Goal: Task Accomplishment & Management: Manage account settings

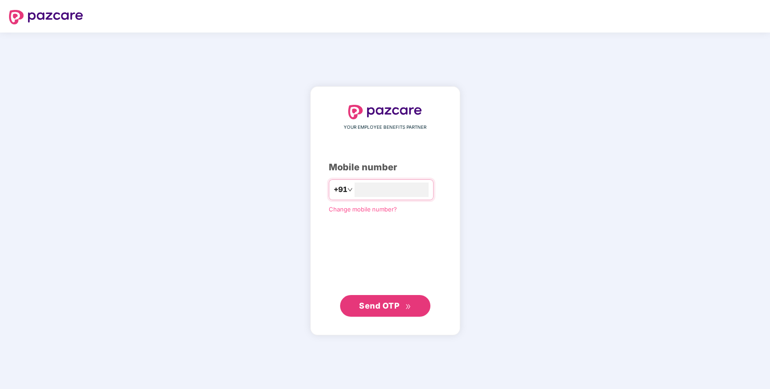
type input "**********"
click at [384, 300] on span "Send OTP" at bounding box center [379, 304] width 40 height 9
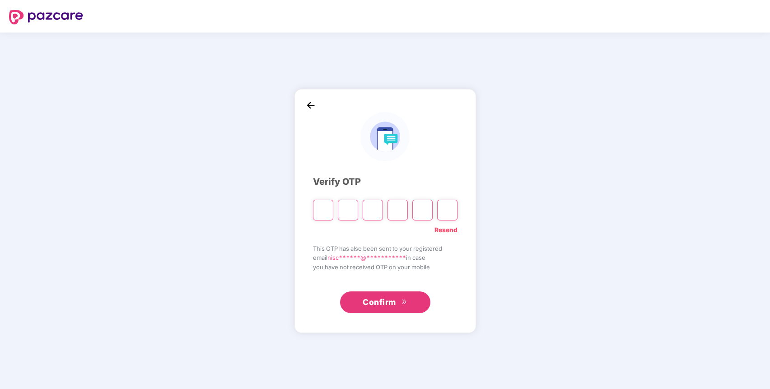
paste input "*"
type input "*"
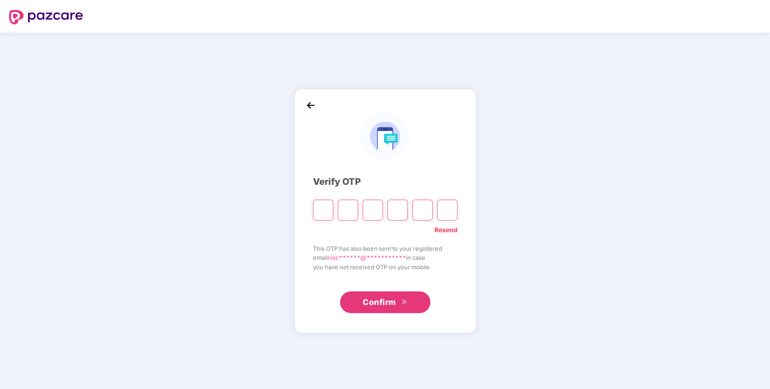
type input "*"
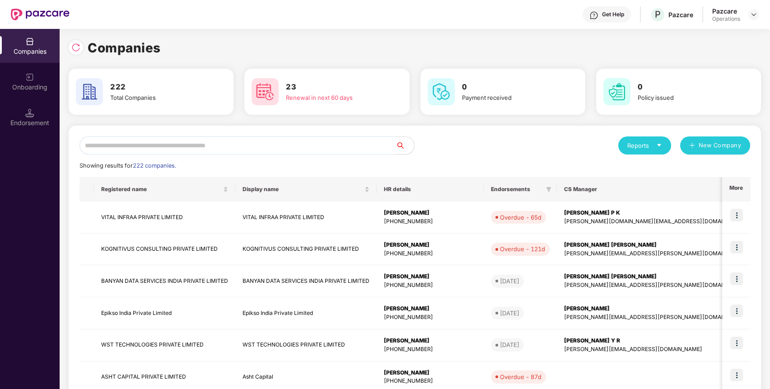
click at [27, 109] on img at bounding box center [29, 112] width 9 height 9
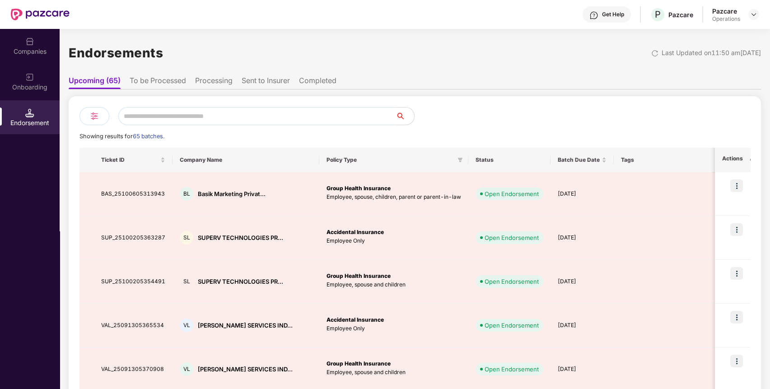
click at [158, 83] on li "To be Processed" at bounding box center [158, 82] width 56 height 13
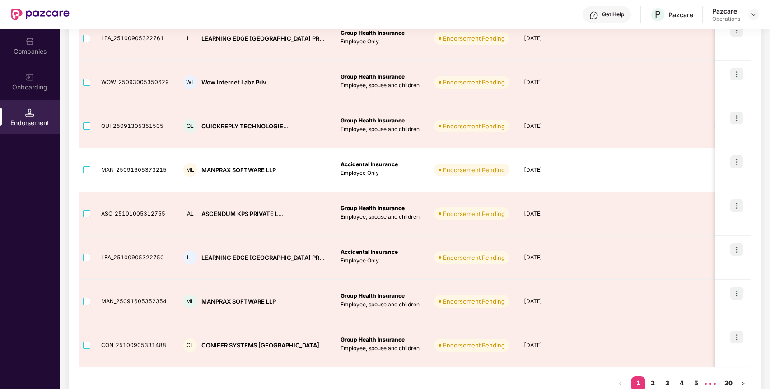
scroll to position [264, 0]
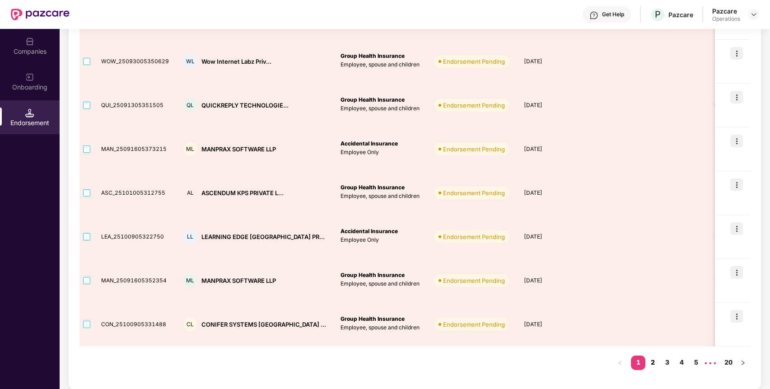
click at [652, 363] on link "2" at bounding box center [652, 362] width 14 height 14
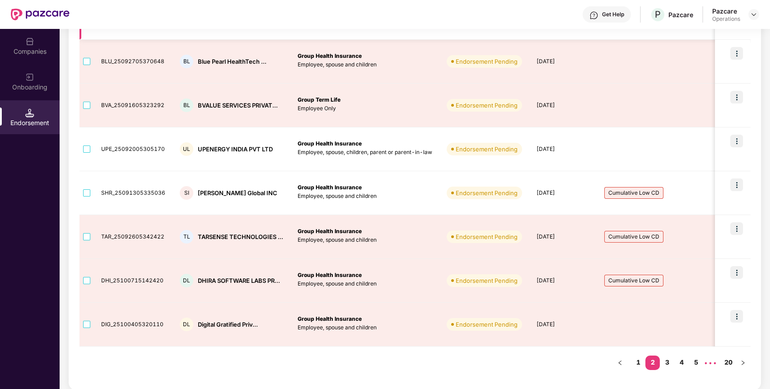
scroll to position [0, 0]
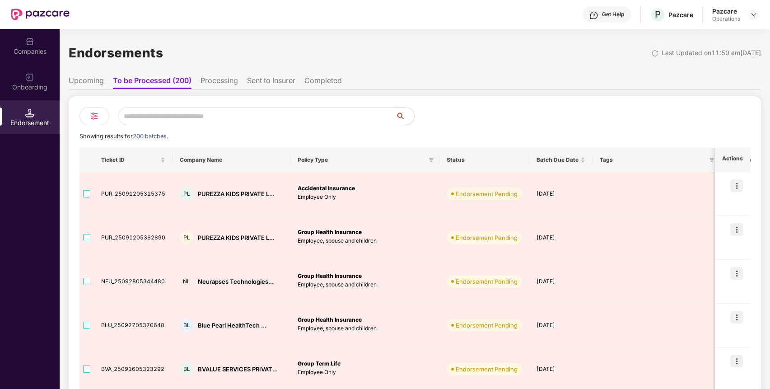
click at [303, 119] on input "text" at bounding box center [257, 116] width 278 height 18
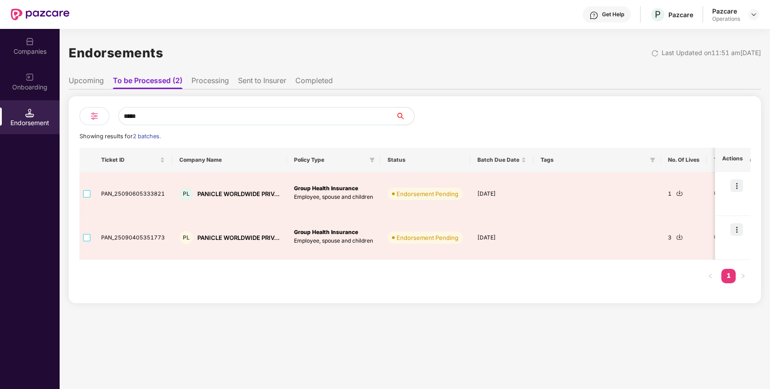
type input "*****"
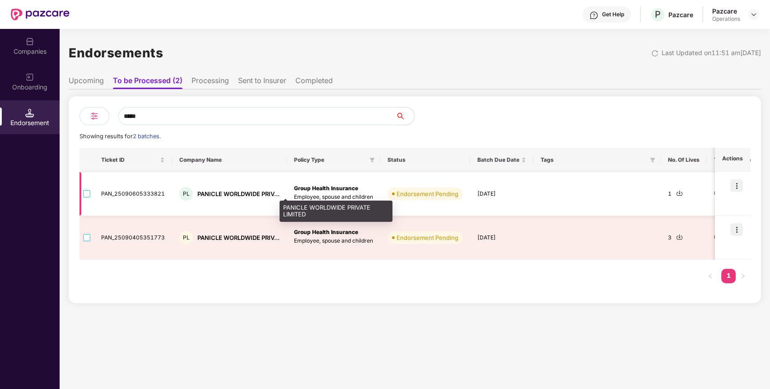
click at [242, 193] on div "PANICLE WORLDWIDE PRIV..." at bounding box center [238, 194] width 82 height 9
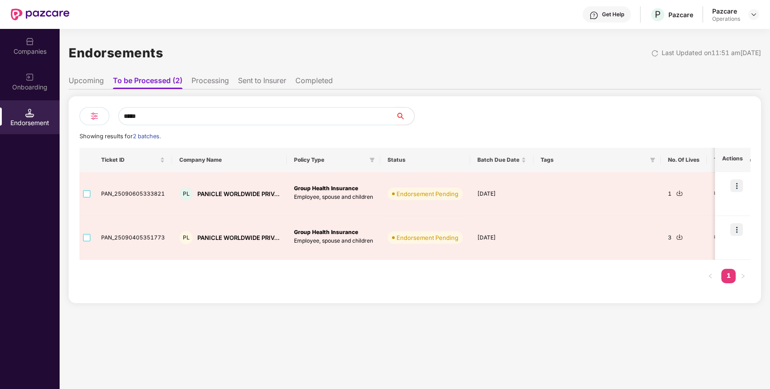
click at [95, 81] on li "Upcoming" at bounding box center [86, 82] width 35 height 13
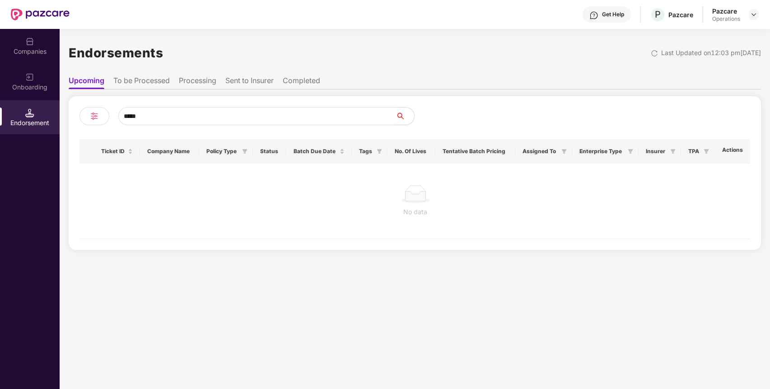
click at [206, 74] on ul "Upcoming To be Processed Processing Sent to Insurer Completed" at bounding box center [415, 80] width 692 height 18
click at [200, 81] on li "Processing" at bounding box center [197, 82] width 37 height 13
click at [150, 80] on li "To be Processed" at bounding box center [141, 82] width 56 height 13
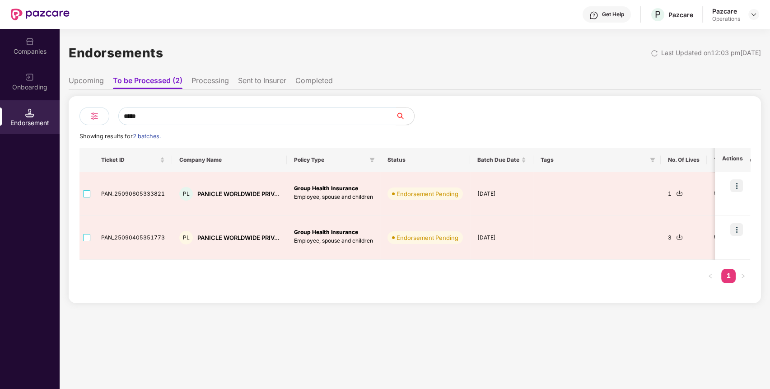
click at [146, 112] on input "*****" at bounding box center [257, 116] width 278 height 18
type input "*"
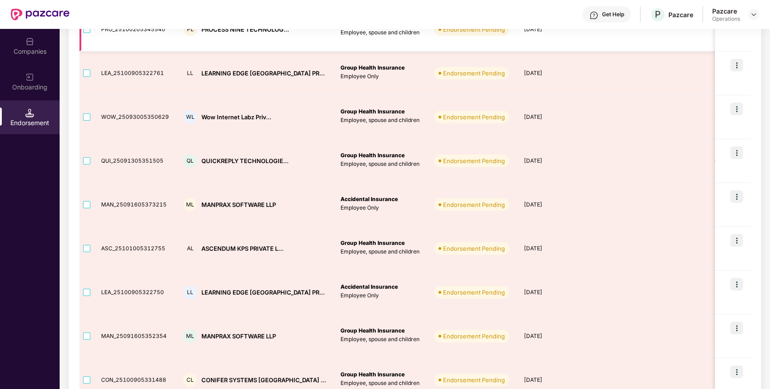
scroll to position [264, 0]
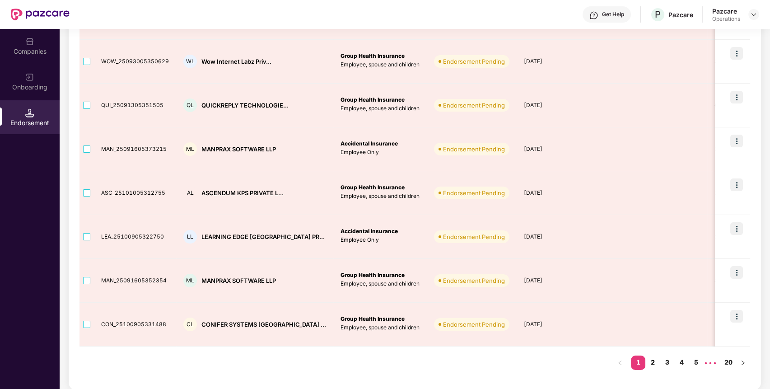
click at [654, 358] on link "2" at bounding box center [652, 362] width 14 height 14
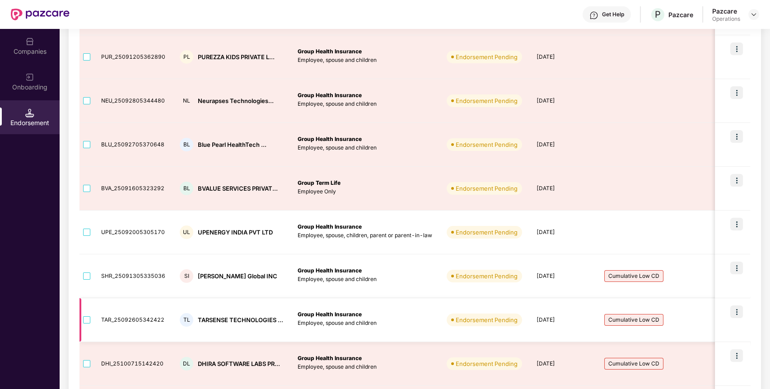
scroll to position [180, 0]
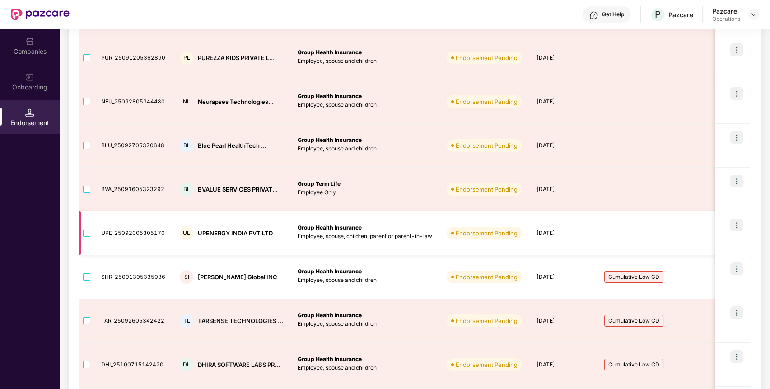
click at [212, 232] on div "UPENERGY INDIA PVT LTD" at bounding box center [235, 233] width 75 height 9
copy div "UPENERGY"
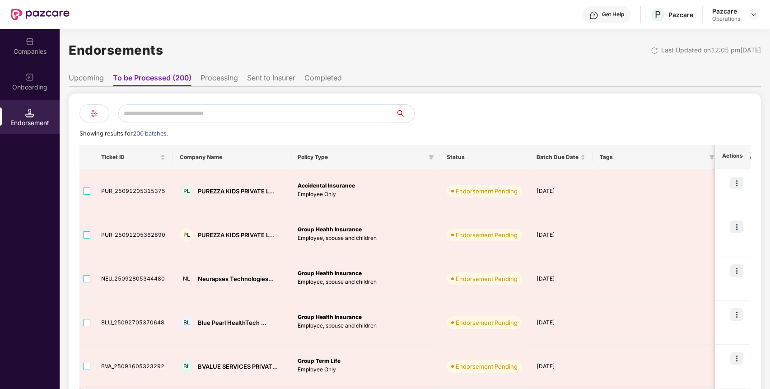
scroll to position [0, 0]
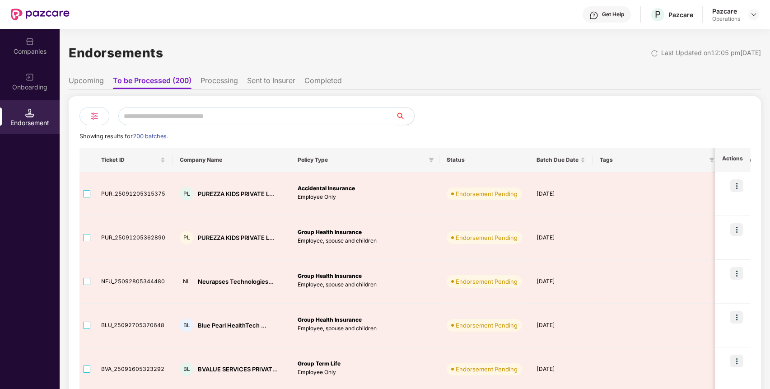
click at [88, 74] on ul "Upcoming To be Processed (200) Processing Sent to Insurer Completed" at bounding box center [415, 80] width 692 height 18
click at [85, 79] on li "Upcoming" at bounding box center [86, 82] width 35 height 13
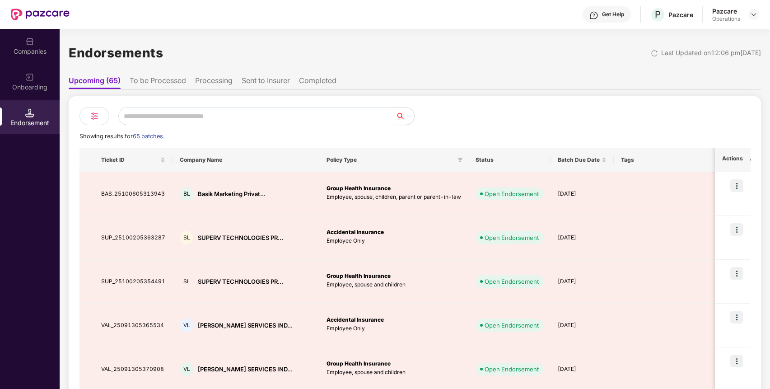
click at [237, 114] on input "text" at bounding box center [257, 116] width 278 height 18
paste input "********"
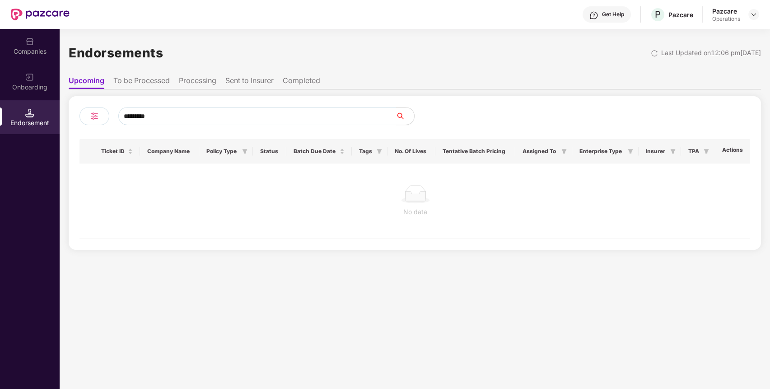
type input "********"
click at [37, 38] on div "Companies" at bounding box center [30, 46] width 60 height 34
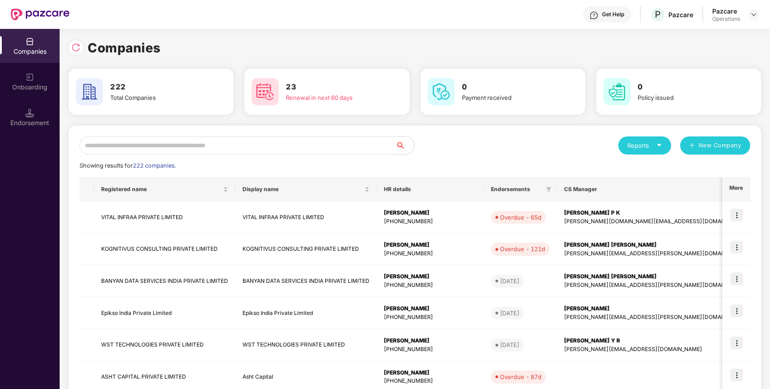
paste input "********"
click at [170, 145] on input "text" at bounding box center [237, 145] width 316 height 18
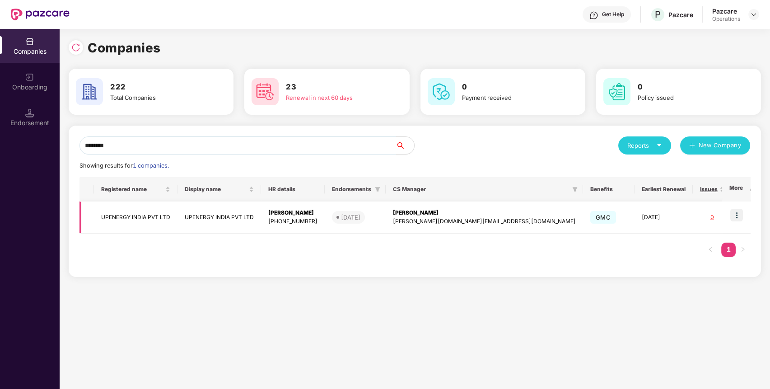
type input "********"
click at [740, 212] on img at bounding box center [736, 215] width 13 height 13
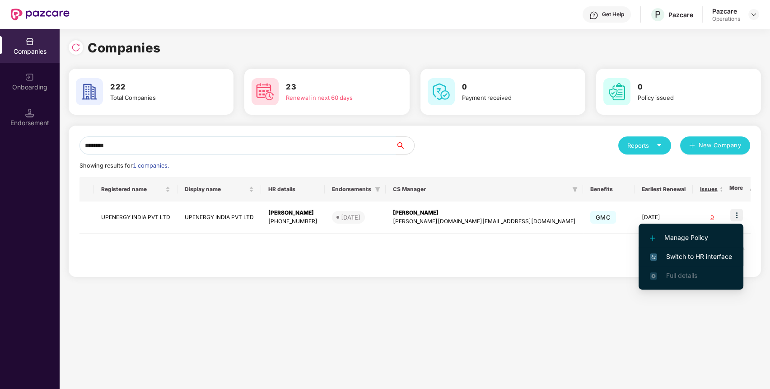
click at [693, 253] on span "Switch to HR interface" at bounding box center [691, 256] width 82 height 10
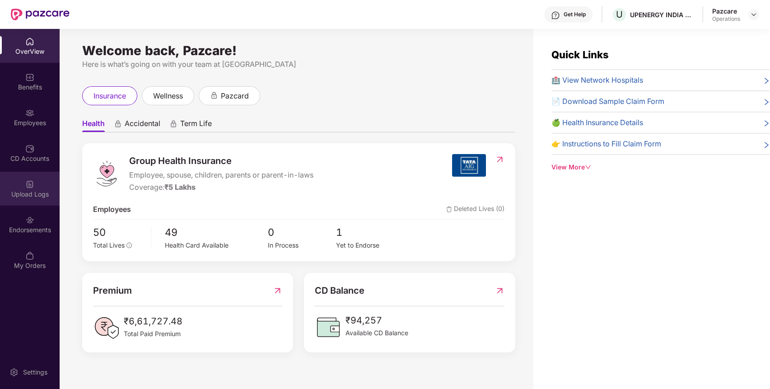
click at [22, 190] on div "Upload Logs" at bounding box center [30, 194] width 60 height 9
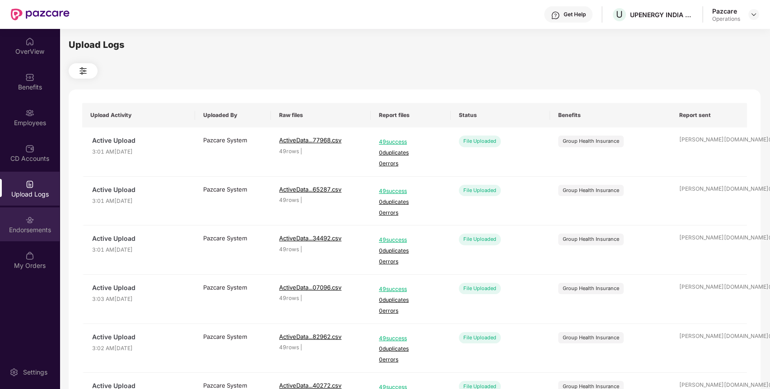
click at [22, 219] on div "Endorsements" at bounding box center [30, 224] width 60 height 34
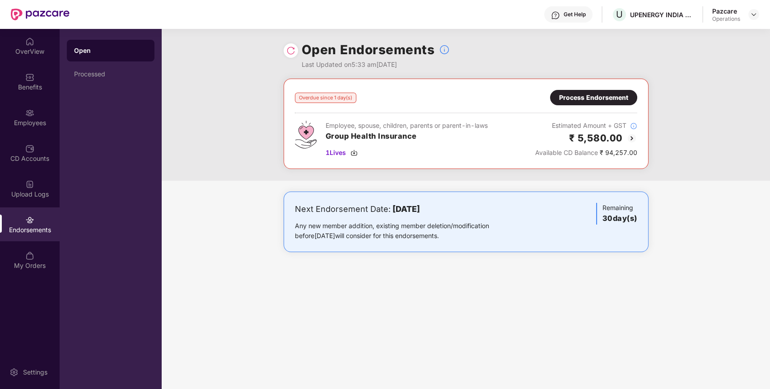
click at [633, 135] on img at bounding box center [631, 138] width 11 height 11
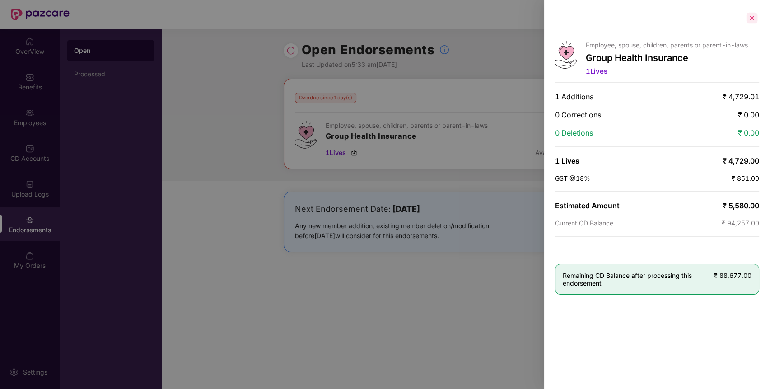
click at [756, 16] on div at bounding box center [751, 18] width 14 height 14
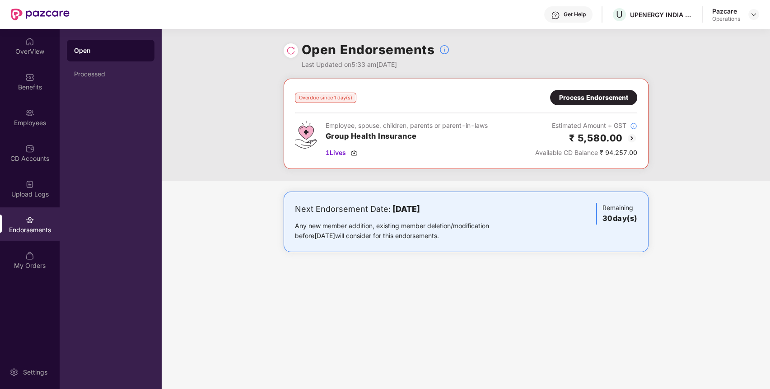
click at [354, 153] on img at bounding box center [353, 152] width 7 height 7
click at [591, 94] on div "Process Endorsement" at bounding box center [593, 98] width 69 height 10
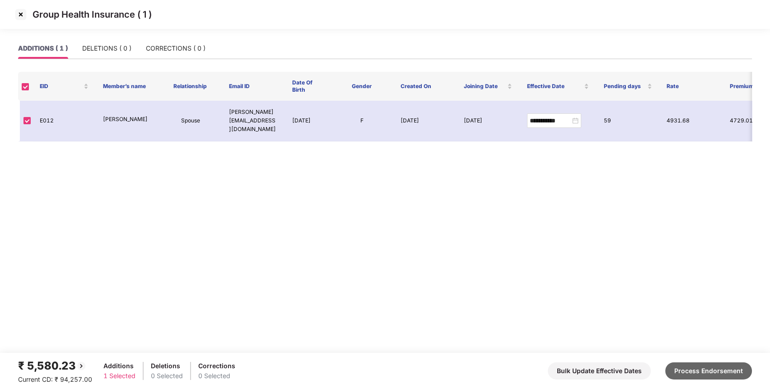
click at [706, 363] on button "Process Endorsement" at bounding box center [708, 370] width 87 height 17
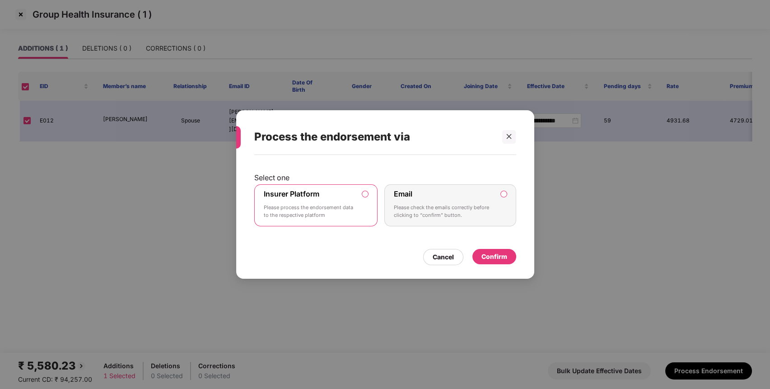
click at [491, 254] on div "Confirm" at bounding box center [494, 256] width 26 height 10
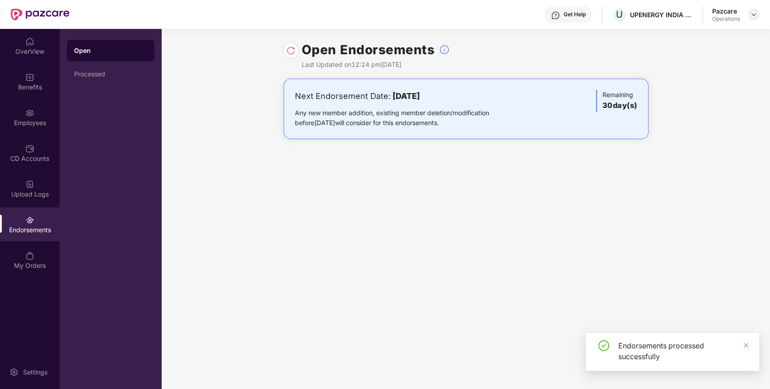
click at [757, 12] on img at bounding box center [753, 14] width 7 height 7
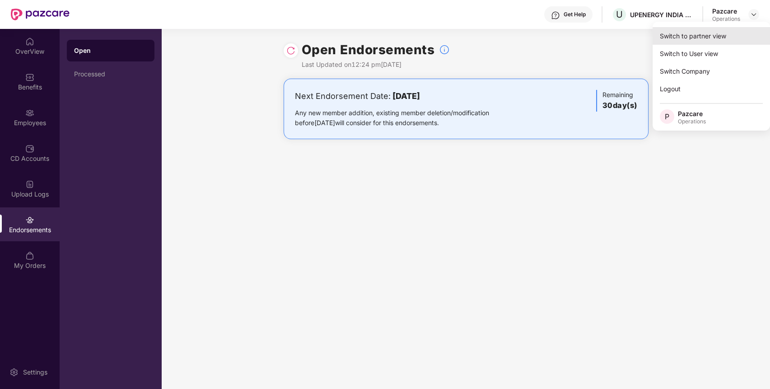
click at [701, 33] on div "Switch to partner view" at bounding box center [710, 36] width 117 height 18
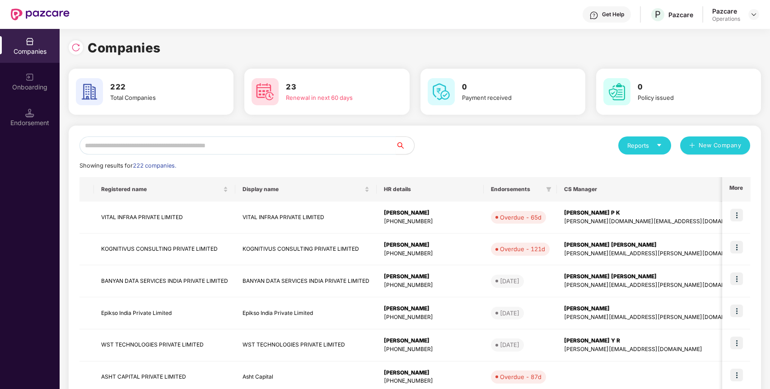
click at [11, 121] on div "Endorsement" at bounding box center [30, 122] width 60 height 9
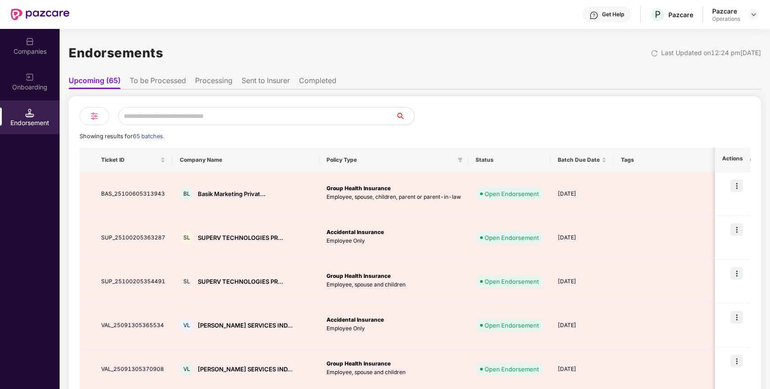
click at [168, 85] on li "To be Processed" at bounding box center [158, 82] width 56 height 13
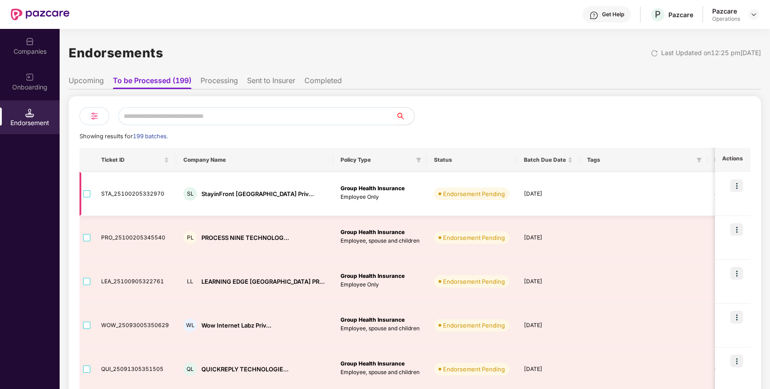
scroll to position [264, 0]
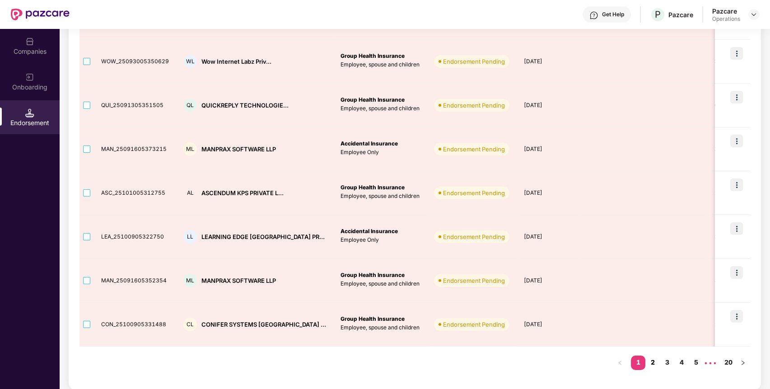
click at [655, 363] on link "2" at bounding box center [652, 362] width 14 height 14
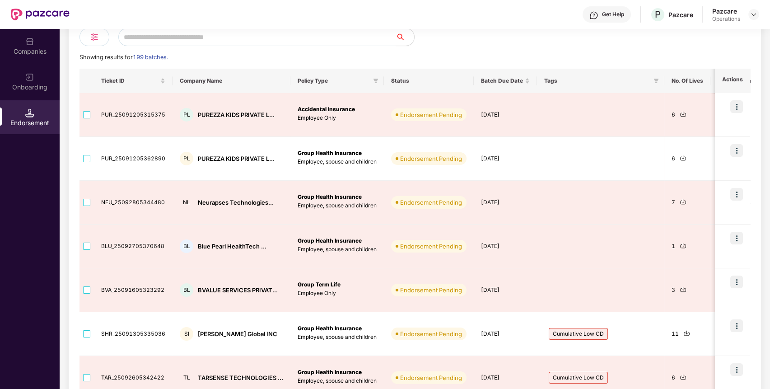
scroll to position [79, 0]
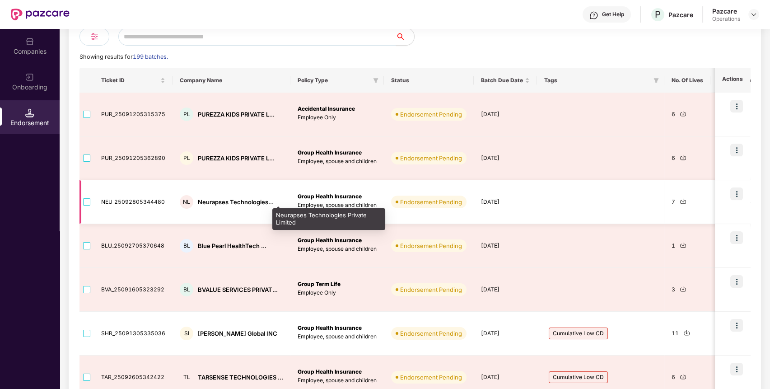
click at [233, 203] on div "Neurapses Technologies..." at bounding box center [236, 202] width 76 height 9
copy div "Neurapses Technologies..."
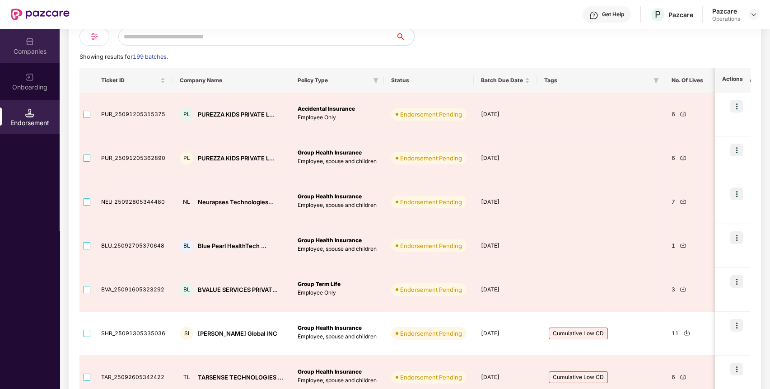
click at [7, 41] on div "Companies" at bounding box center [30, 46] width 60 height 34
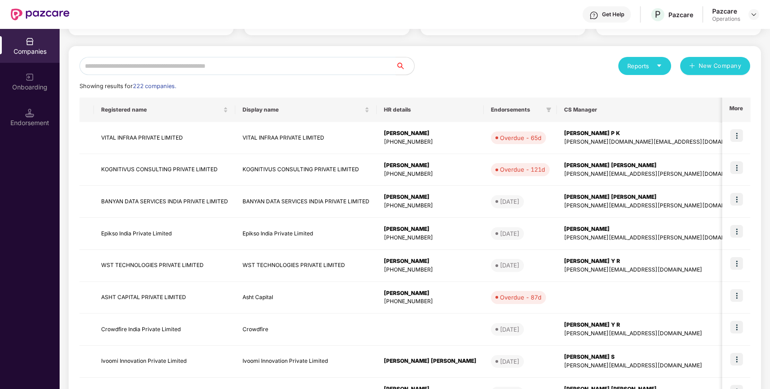
scroll to position [0, 0]
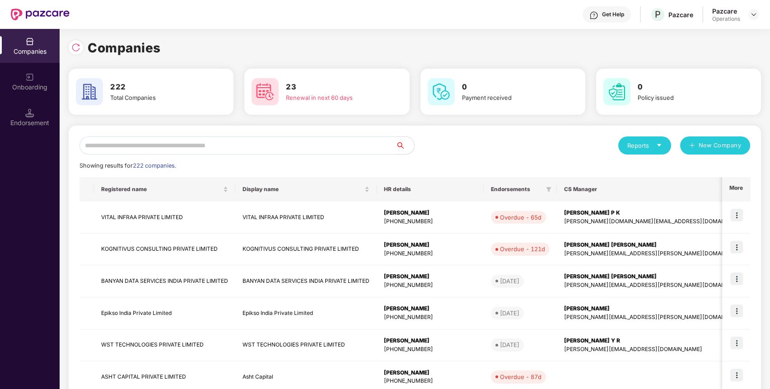
paste input "**********"
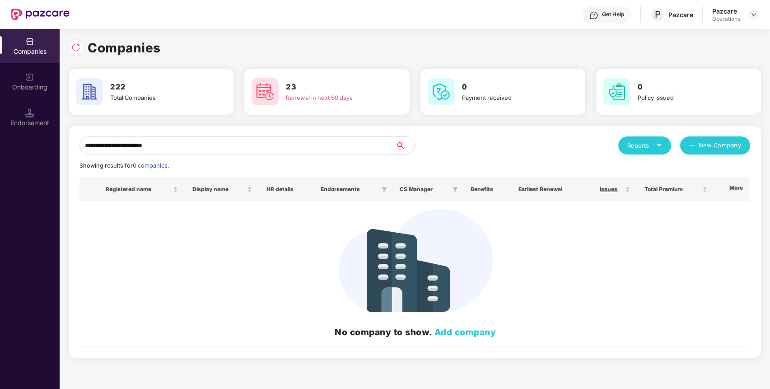
click at [179, 145] on input "**********" at bounding box center [237, 145] width 316 height 18
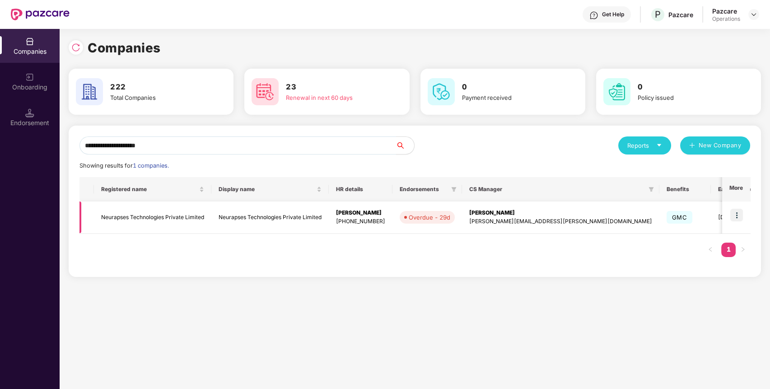
type input "**********"
click at [737, 212] on img at bounding box center [736, 215] width 13 height 13
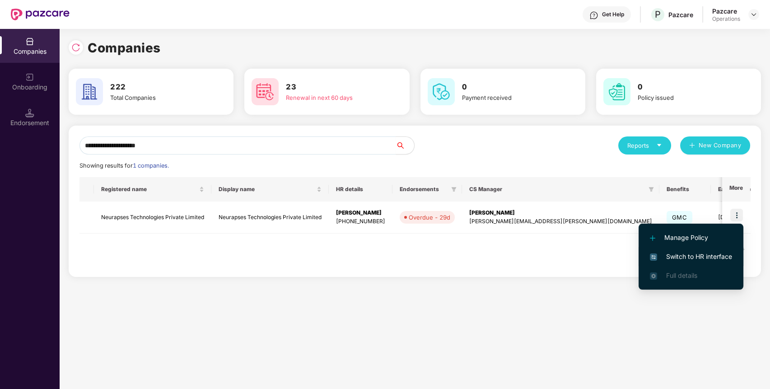
click at [693, 251] on li "Switch to HR interface" at bounding box center [690, 256] width 105 height 19
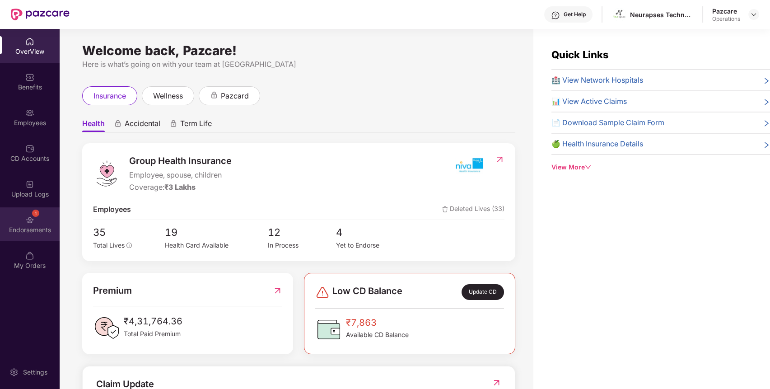
click at [24, 225] on div "Endorsements" at bounding box center [30, 229] width 60 height 9
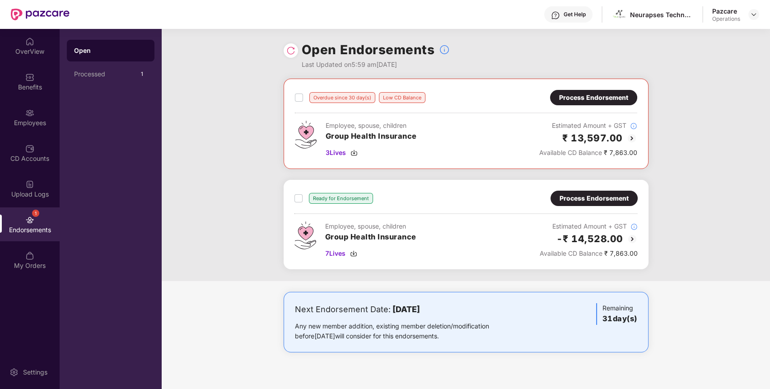
click at [630, 133] on img at bounding box center [631, 138] width 11 height 11
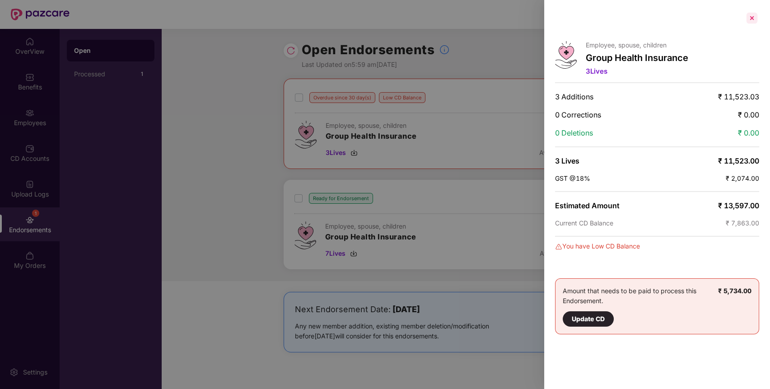
click at [747, 17] on div at bounding box center [751, 18] width 14 height 14
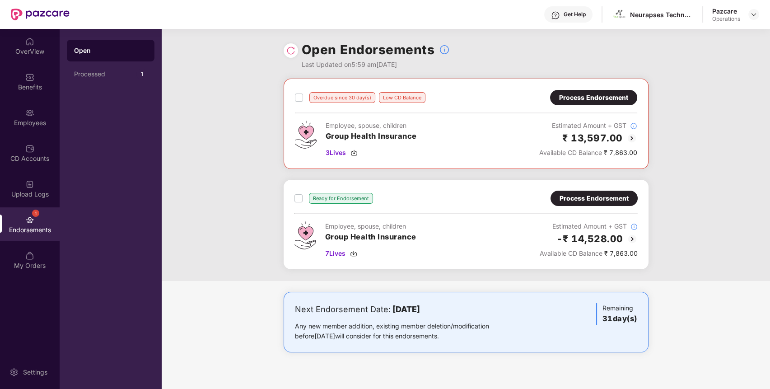
click at [630, 236] on img at bounding box center [632, 238] width 11 height 11
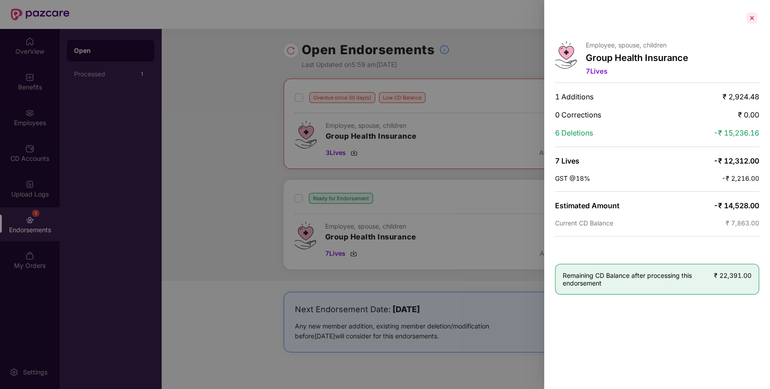
click at [752, 23] on div at bounding box center [751, 18] width 14 height 14
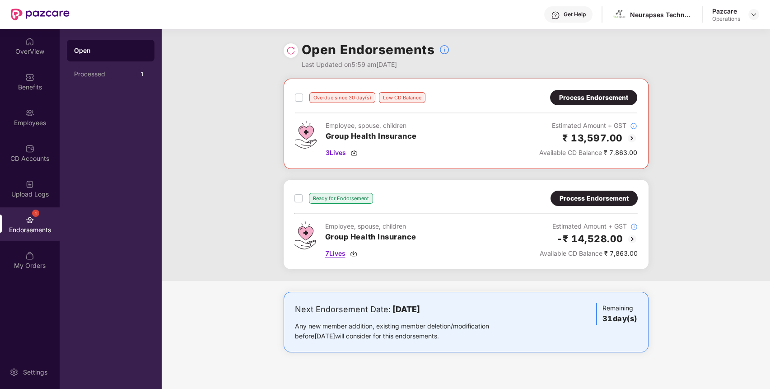
click at [353, 251] on img at bounding box center [353, 253] width 7 height 7
click at [355, 155] on img at bounding box center [353, 152] width 7 height 7
click at [594, 195] on div "Process Endorsement" at bounding box center [593, 198] width 69 height 10
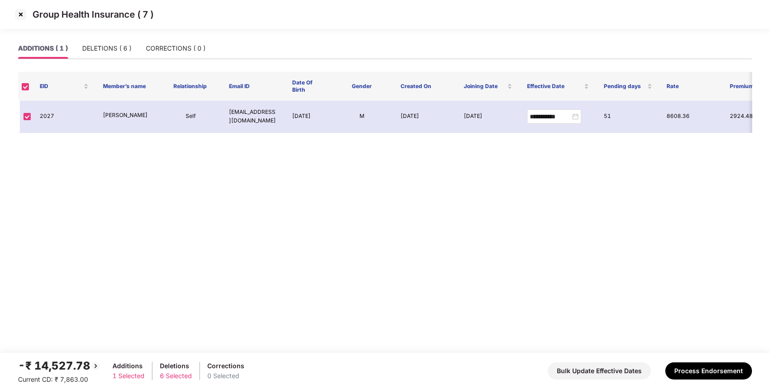
click at [18, 15] on img at bounding box center [21, 14] width 14 height 14
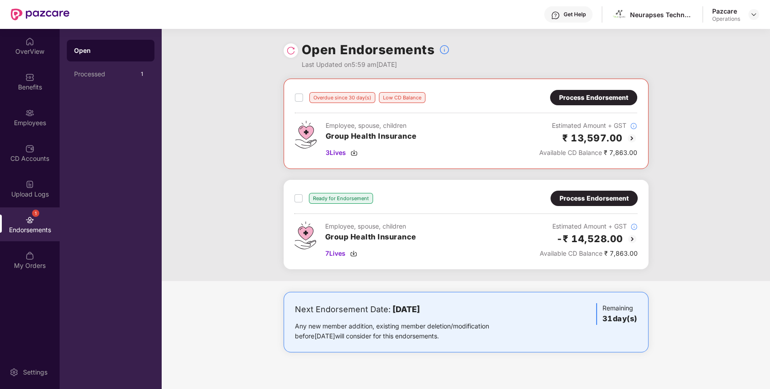
click at [572, 93] on div "Process Endorsement" at bounding box center [593, 98] width 69 height 10
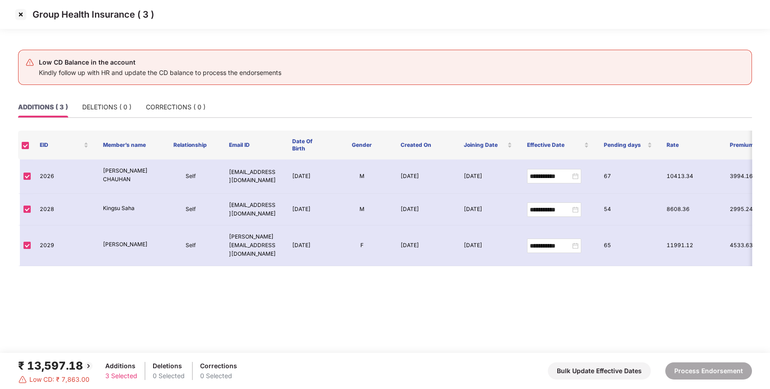
click at [23, 14] on img at bounding box center [21, 14] width 14 height 14
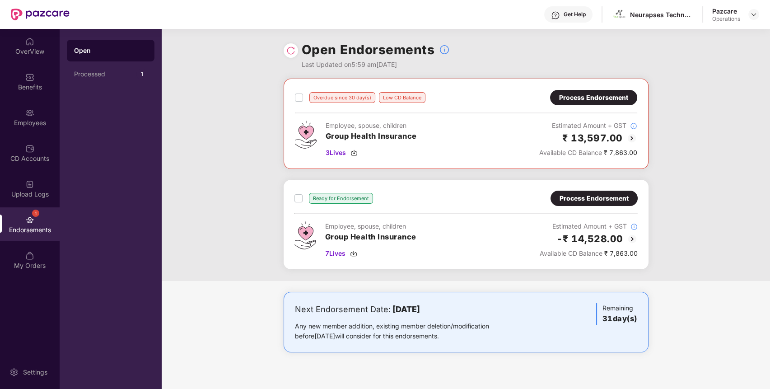
click at [577, 200] on div "Process Endorsement" at bounding box center [593, 198] width 69 height 10
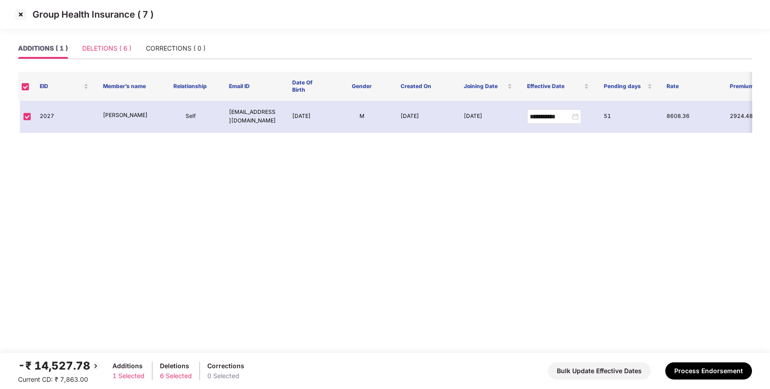
click at [89, 42] on div "DELETIONS ( 6 )" at bounding box center [106, 48] width 49 height 21
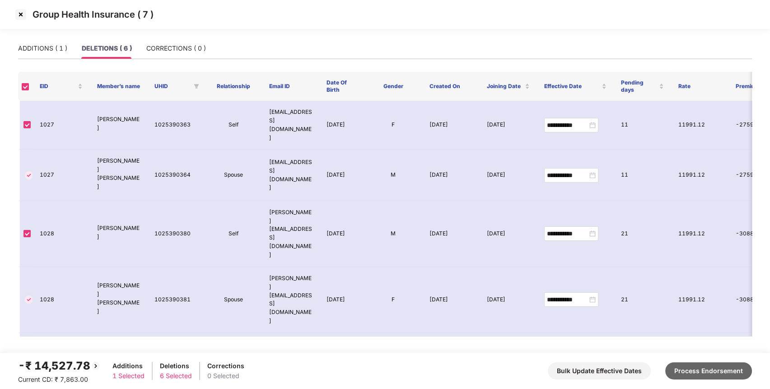
click at [706, 374] on button "Process Endorsement" at bounding box center [708, 370] width 87 height 17
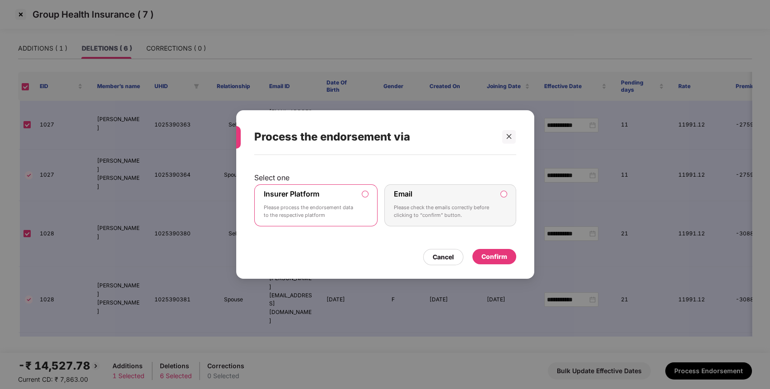
click at [488, 250] on div "Confirm" at bounding box center [494, 256] width 44 height 15
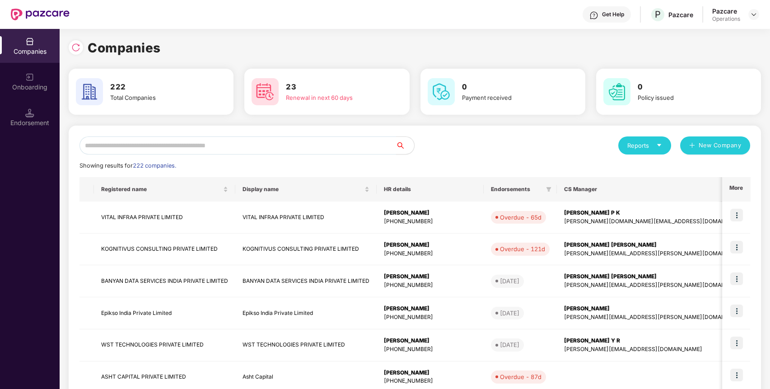
click at [280, 145] on input "text" at bounding box center [237, 145] width 316 height 18
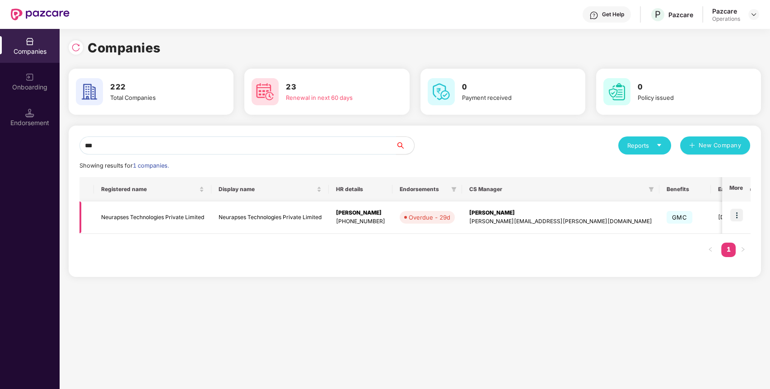
type input "***"
click at [112, 218] on td "Neurapses Technologies Private Limited" at bounding box center [152, 217] width 117 height 32
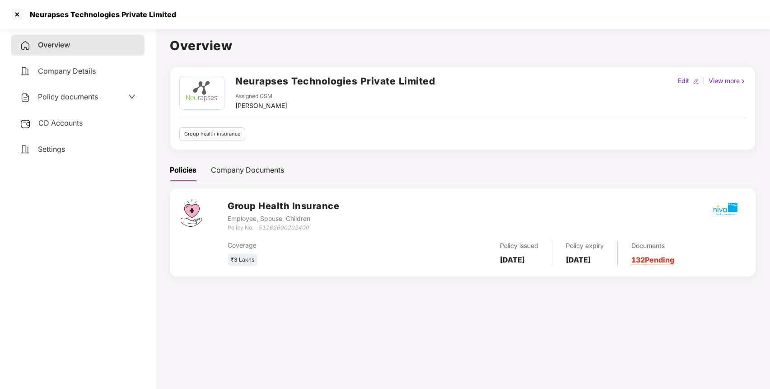
click at [57, 127] on div "CD Accounts" at bounding box center [78, 123] width 134 height 21
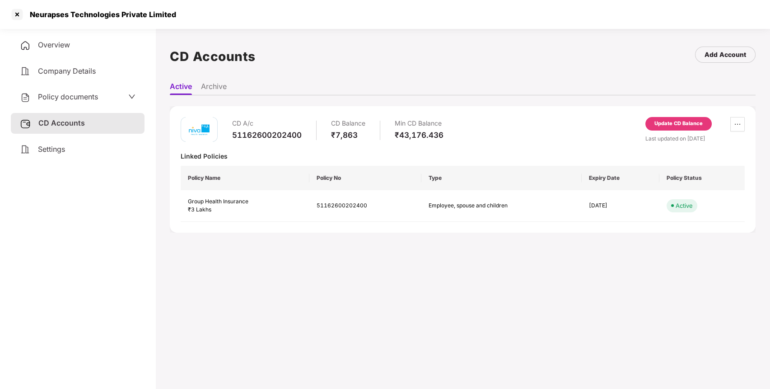
click at [668, 123] on div "Update CD Balance" at bounding box center [678, 124] width 48 height 8
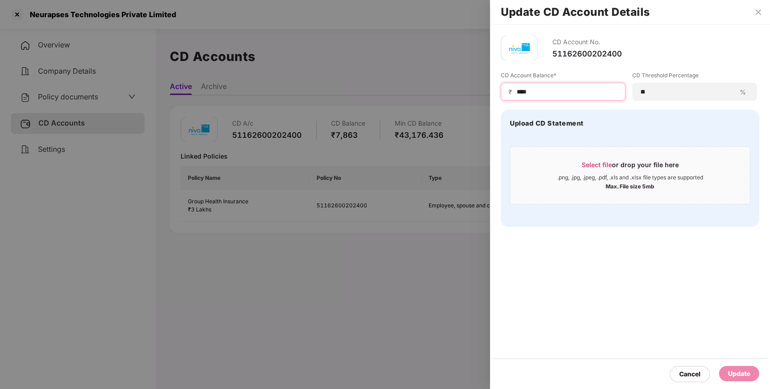
click at [541, 91] on input "****" at bounding box center [567, 91] width 102 height 9
type input "*"
type input "*****"
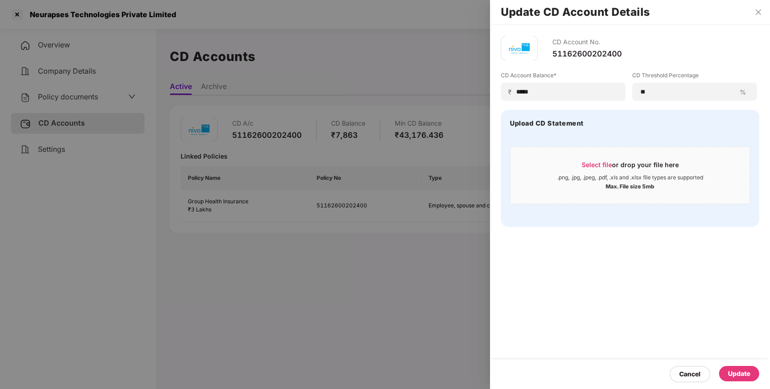
click at [740, 331] on div "Update" at bounding box center [739, 373] width 22 height 10
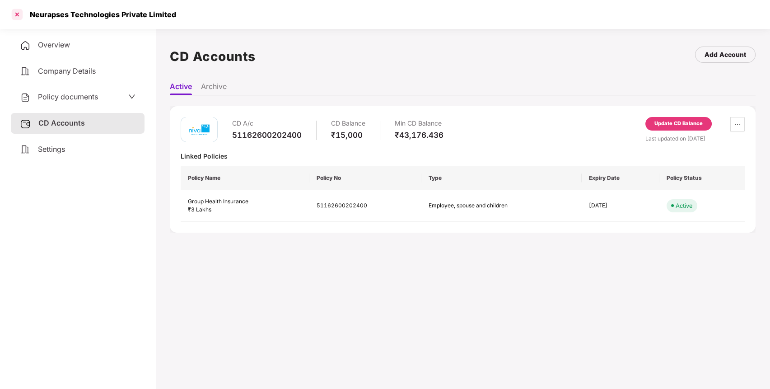
click at [17, 11] on div at bounding box center [17, 14] width 14 height 14
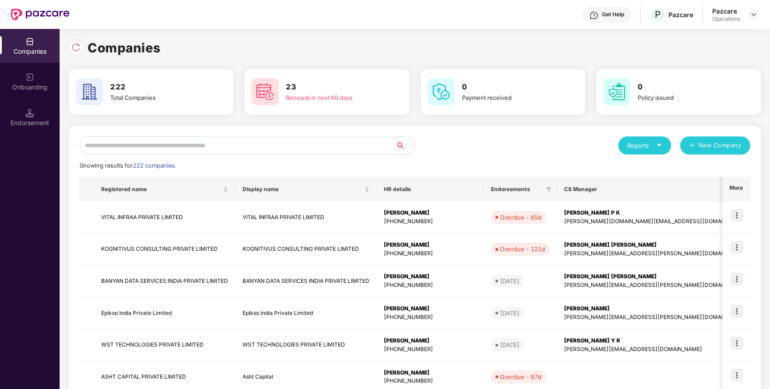
click at [195, 144] on input "text" at bounding box center [237, 145] width 316 height 18
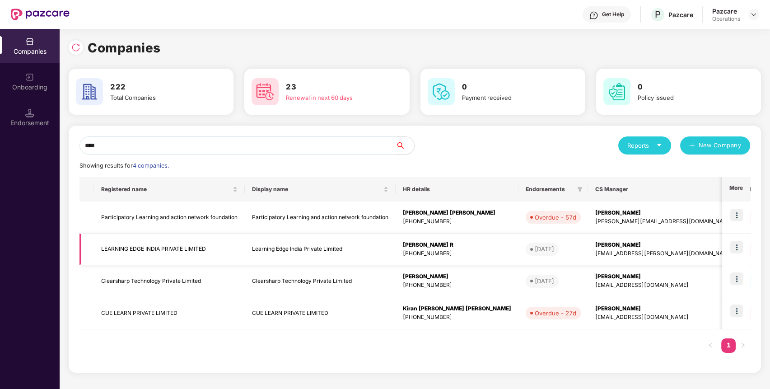
type input "****"
click at [165, 246] on td "LEARNING EDGE INDIA PRIVATE LIMITED" at bounding box center [169, 249] width 151 height 32
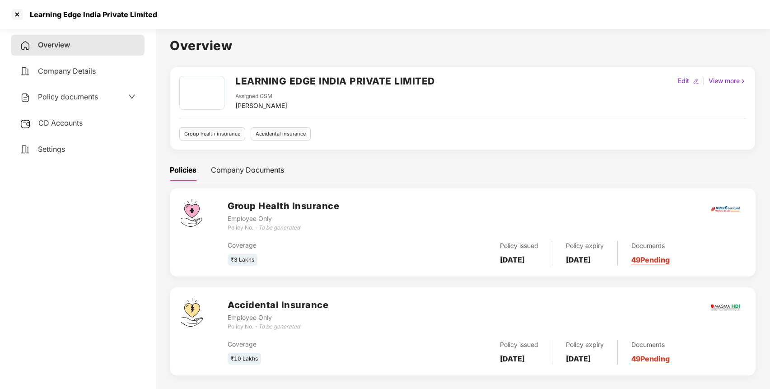
scroll to position [25, 0]
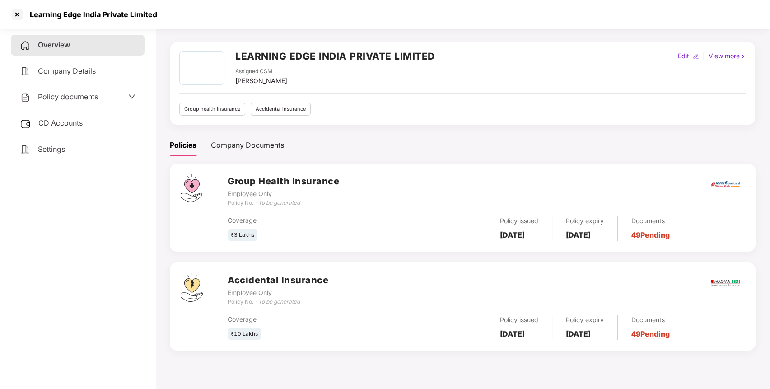
click at [296, 56] on h2 "LEARNING EDGE INDIA PRIVATE LIMITED" at bounding box center [335, 56] width 200 height 15
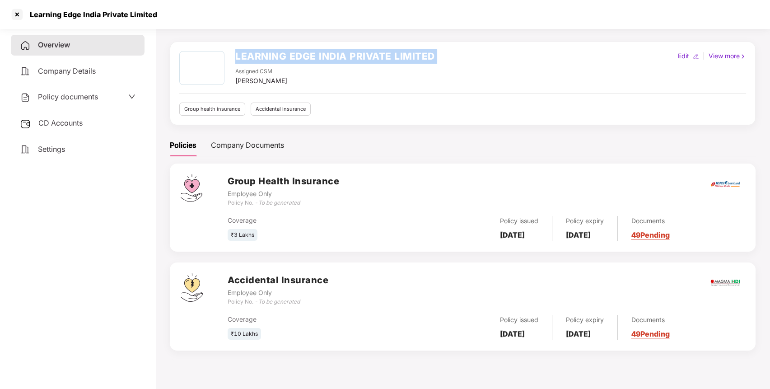
copy h2 "LEARNING EDGE INDIA PRIVATE LIMITED"
click at [18, 13] on div at bounding box center [17, 14] width 14 height 14
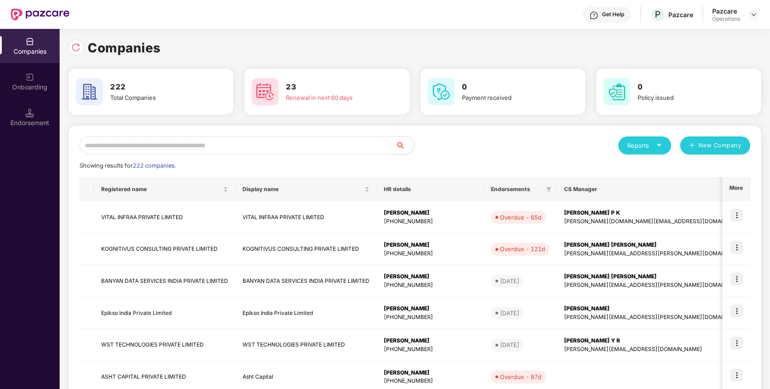
scroll to position [0, 0]
paste input "**********"
click at [145, 144] on input "**********" at bounding box center [237, 145] width 316 height 18
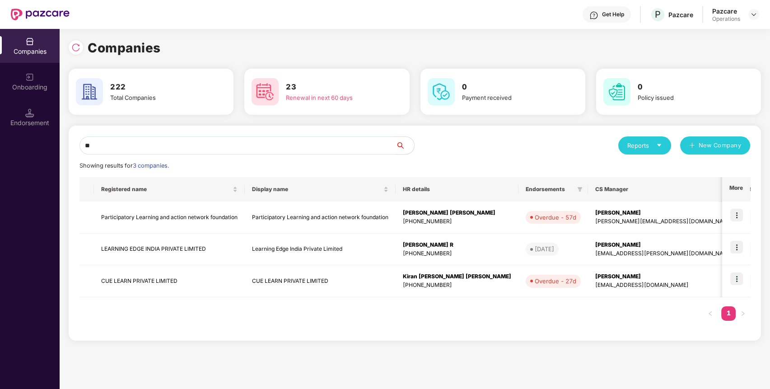
type input "*"
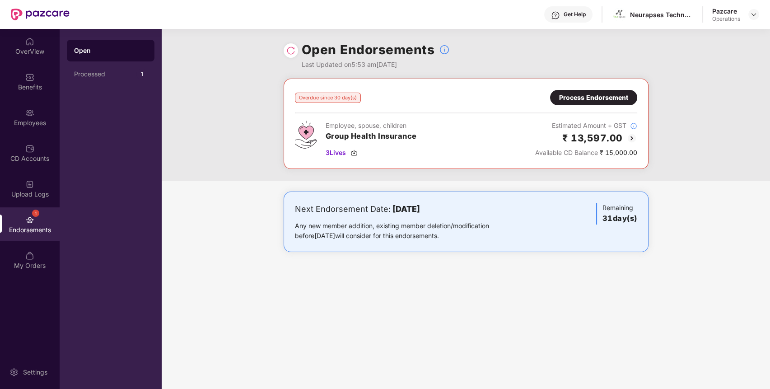
click at [567, 93] on div "Process Endorsement" at bounding box center [593, 98] width 69 height 10
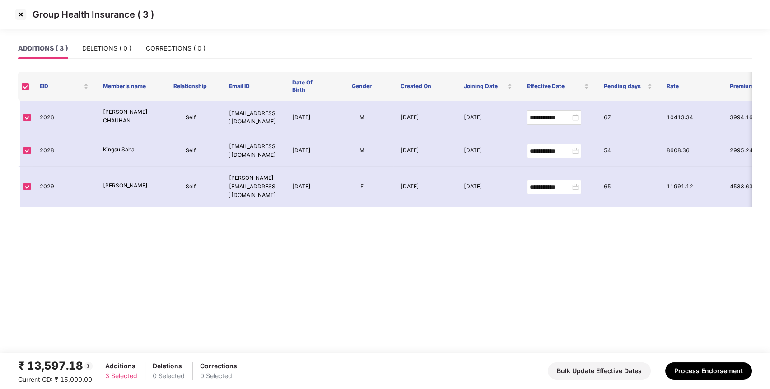
click at [681, 352] on main "**********" at bounding box center [385, 195] width 770 height 315
click at [687, 368] on button "Process Endorsement" at bounding box center [708, 370] width 87 height 17
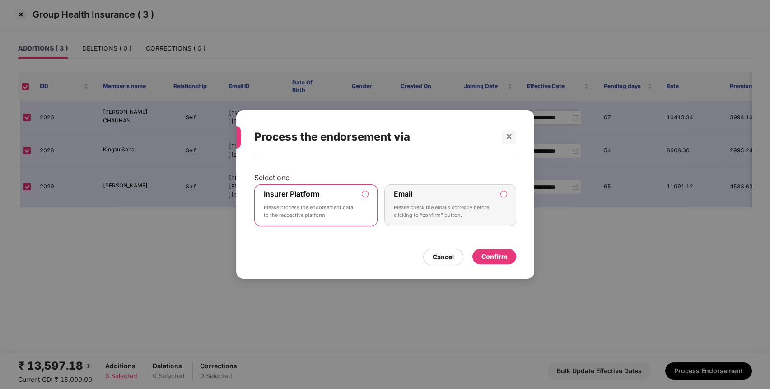
click at [494, 258] on div "Confirm" at bounding box center [494, 256] width 26 height 10
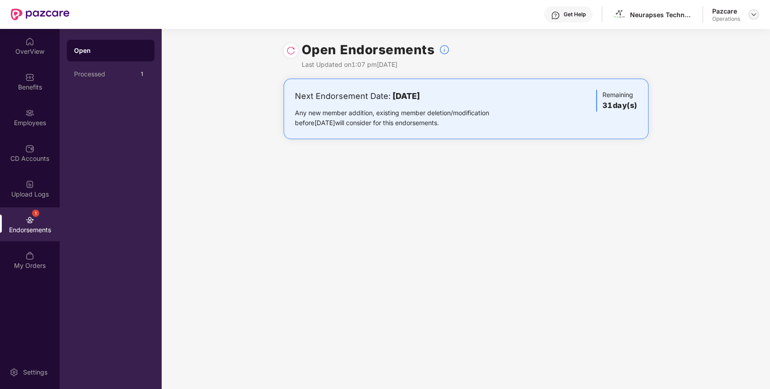
click at [751, 12] on img at bounding box center [753, 14] width 7 height 7
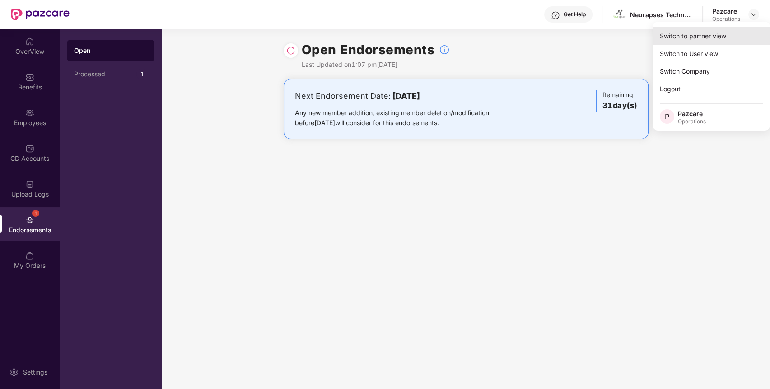
click at [710, 33] on div "Switch to partner view" at bounding box center [710, 36] width 117 height 18
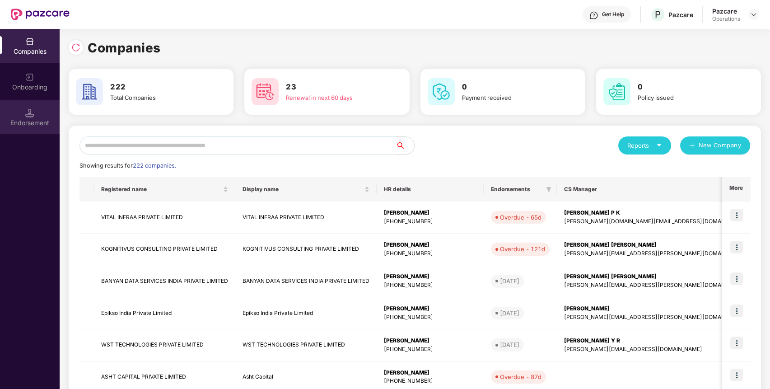
click at [19, 111] on div "Endorsement" at bounding box center [30, 117] width 60 height 34
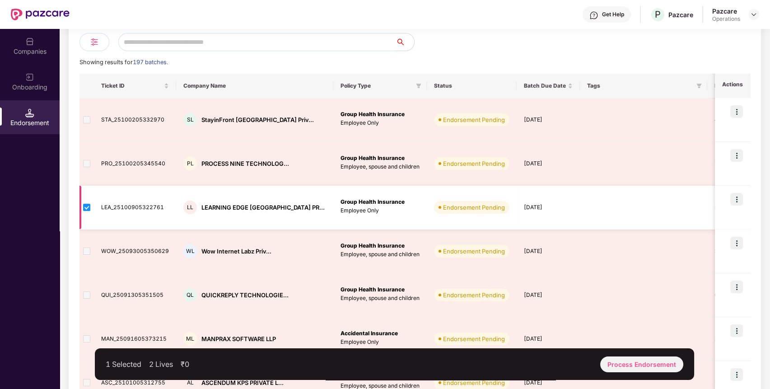
click at [722, 207] on img at bounding box center [725, 206] width 7 height 7
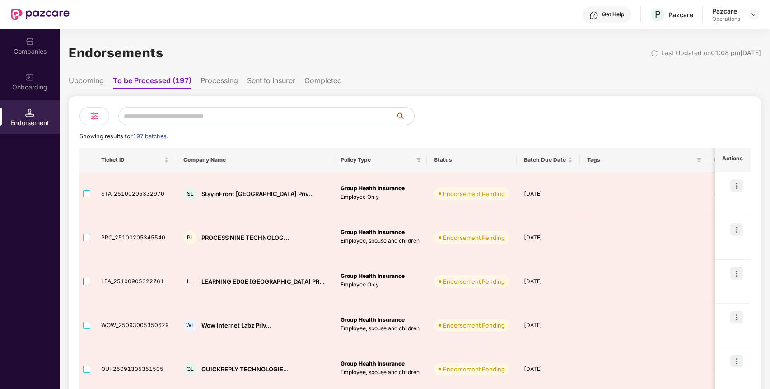
scroll to position [264, 0]
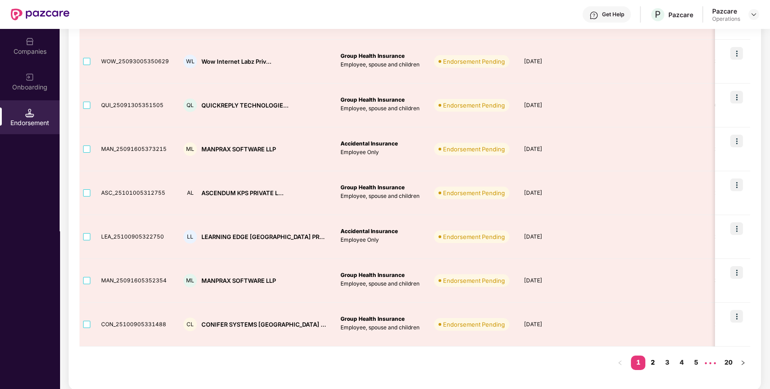
click at [653, 358] on link "2" at bounding box center [652, 362] width 14 height 14
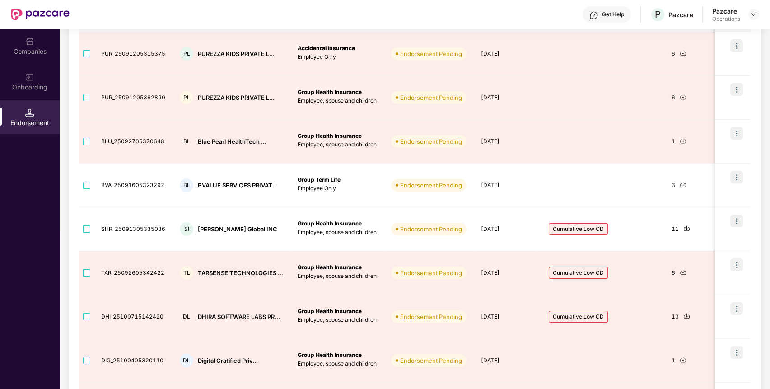
scroll to position [51, 0]
